Goal: Browse casually: Explore the website without a specific task or goal

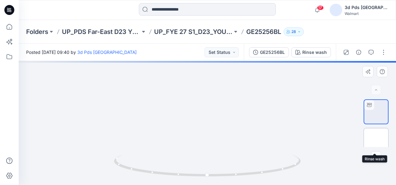
click at [321, 141] on img at bounding box center [376, 141] width 0 height 0
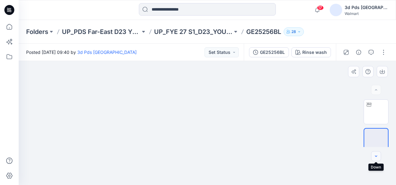
click at [321, 155] on button "button" at bounding box center [376, 156] width 10 height 10
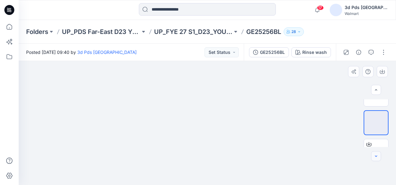
scroll to position [24, 0]
click at [321, 155] on button "button" at bounding box center [376, 156] width 10 height 10
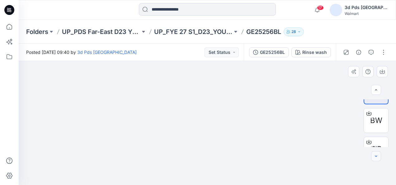
click at [321, 155] on button "button" at bounding box center [376, 156] width 10 height 10
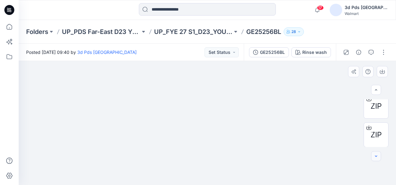
click at [321, 155] on button "button" at bounding box center [376, 156] width 10 height 10
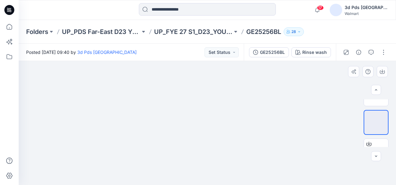
scroll to position [0, 0]
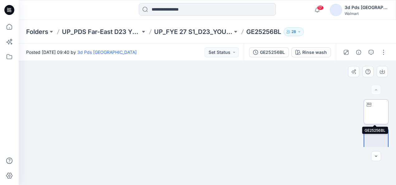
click at [321, 112] on img at bounding box center [376, 112] width 0 height 0
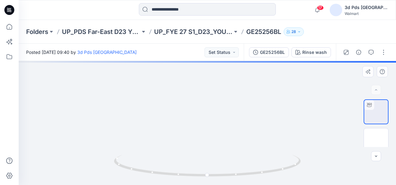
drag, startPoint x: 227, startPoint y: 105, endPoint x: 227, endPoint y: 126, distance: 20.3
click at [227, 22] on img at bounding box center [207, 22] width 242 height 0
click at [280, 22] on img at bounding box center [207, 22] width 242 height 0
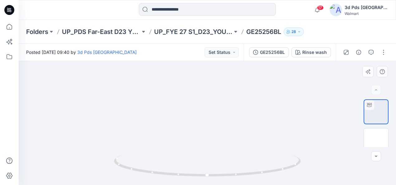
click at [295, 121] on div at bounding box center [208, 123] width 378 height 124
drag, startPoint x: 210, startPoint y: 177, endPoint x: 256, endPoint y: 174, distance: 45.9
click at [255, 171] on icon at bounding box center [208, 166] width 188 height 23
drag, startPoint x: 251, startPoint y: 175, endPoint x: 360, endPoint y: 167, distance: 109.6
click at [321, 171] on div at bounding box center [208, 123] width 378 height 124
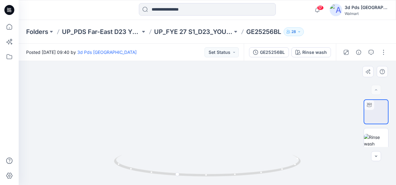
click at [305, 115] on img at bounding box center [207, 163] width 361 height 361
